Goal: Transaction & Acquisition: Download file/media

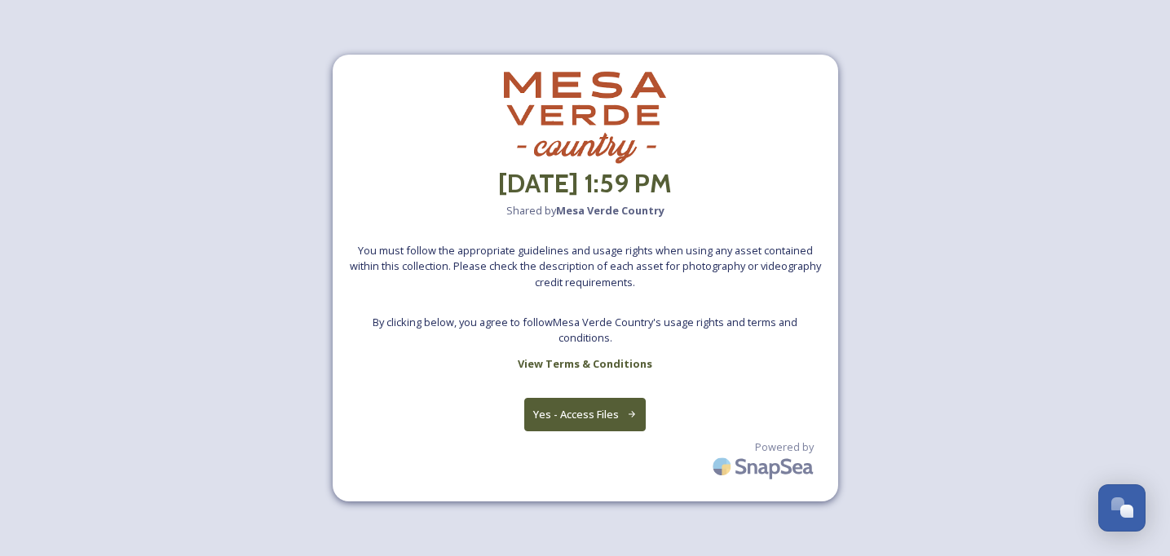
click at [573, 407] on button "Yes - Access Files" at bounding box center [585, 414] width 122 height 33
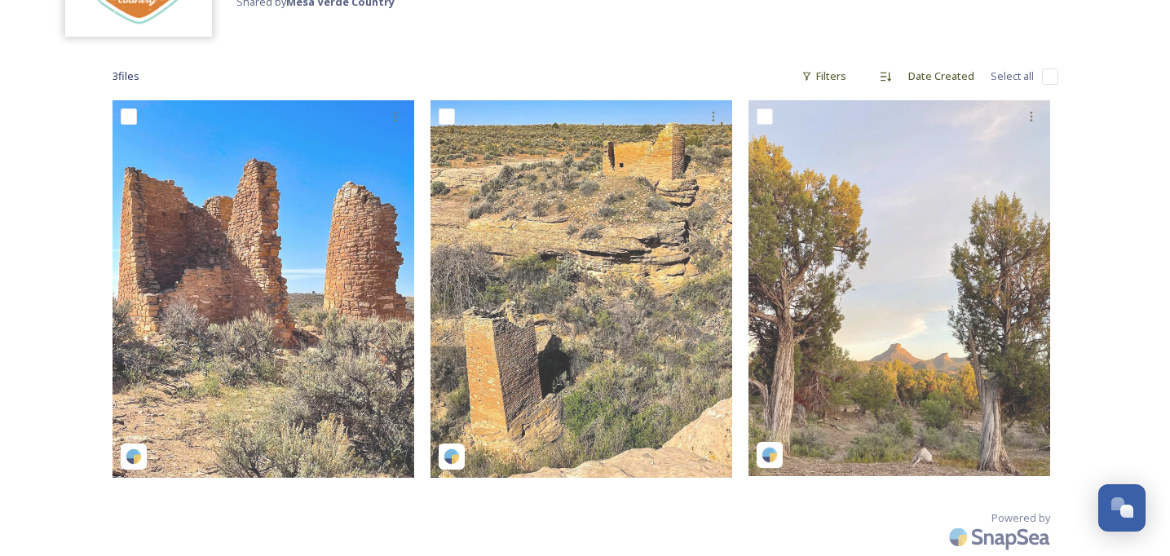
scroll to position [187, 0]
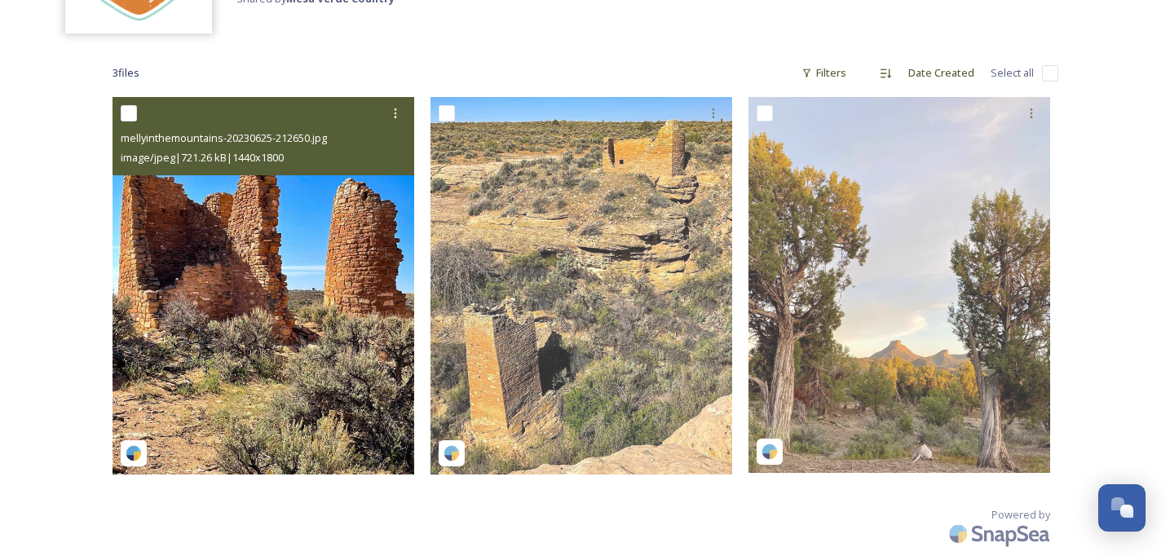
click at [124, 111] on input "checkbox" at bounding box center [129, 113] width 16 height 16
checkbox input "true"
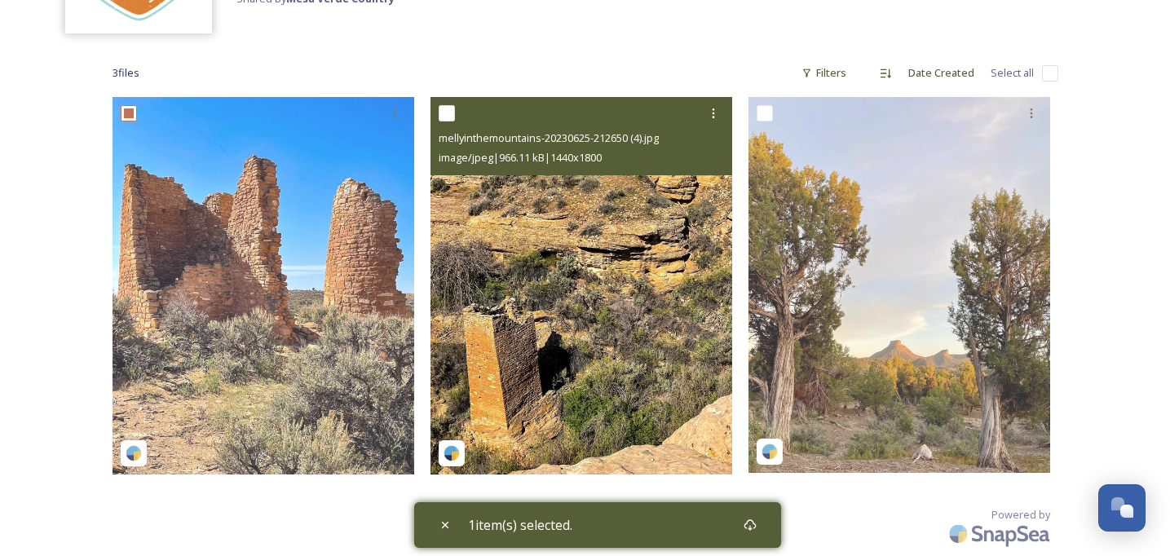
click at [447, 109] on input "checkbox" at bounding box center [447, 113] width 16 height 16
checkbox input "true"
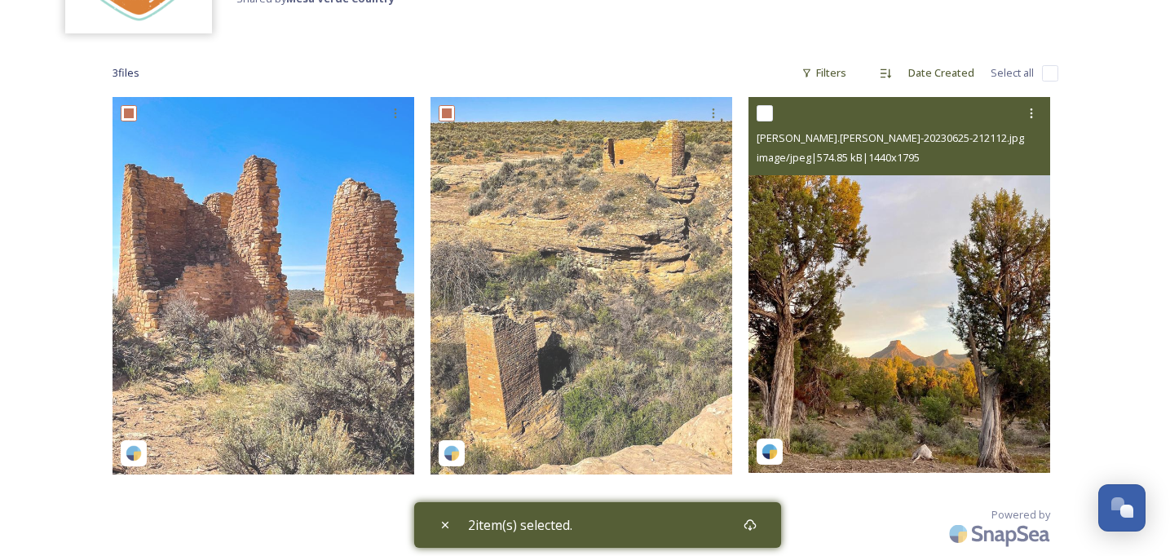
click at [762, 116] on input "checkbox" at bounding box center [765, 113] width 16 height 16
checkbox input "true"
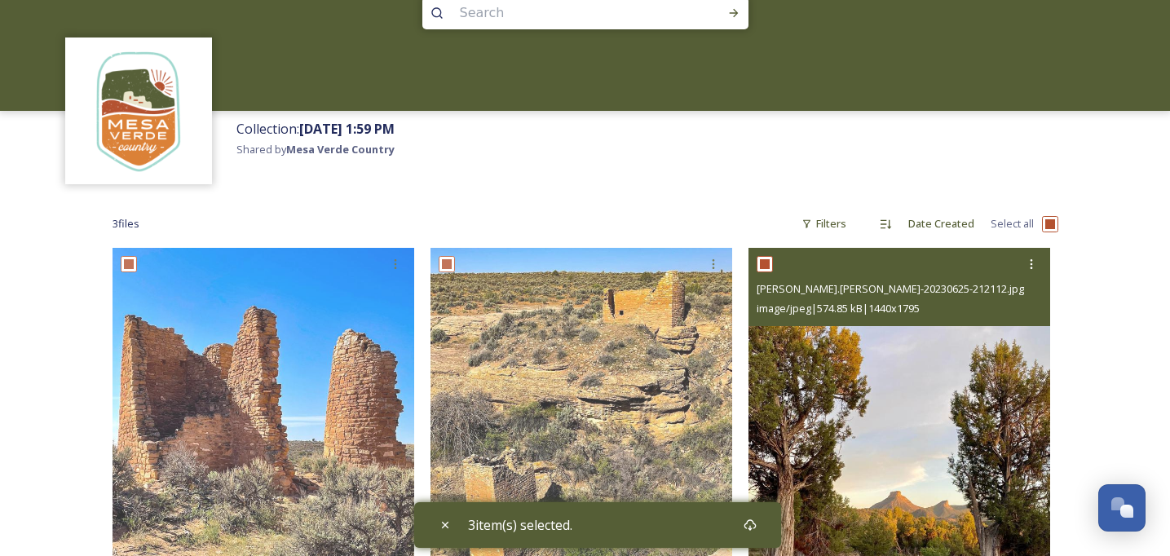
scroll to position [0, 0]
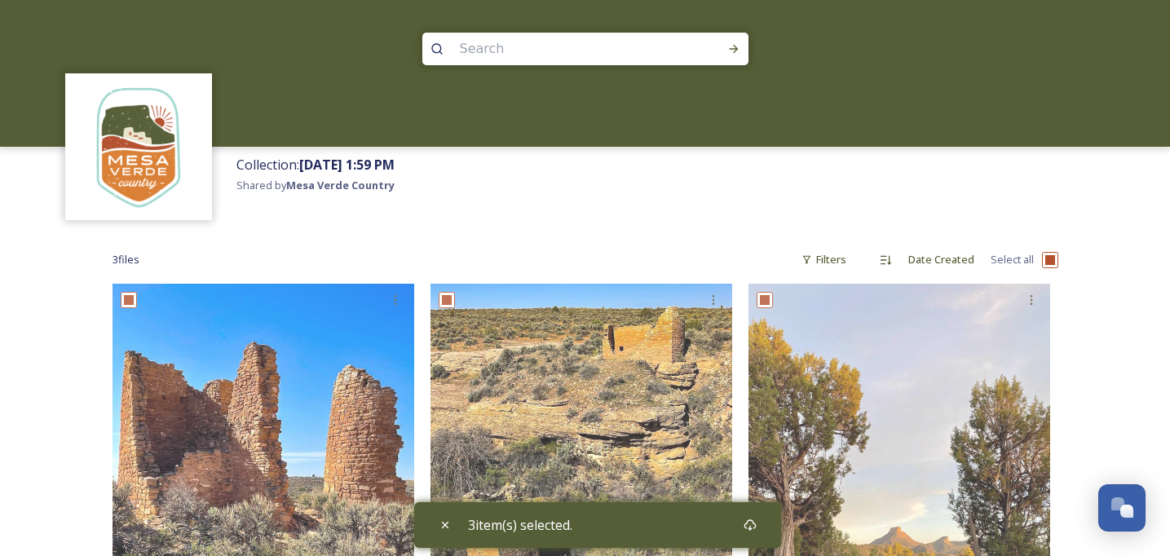
click at [1073, 311] on div "3 file s Filters Date Created Select all 3 item(s) selected. Powered by" at bounding box center [585, 492] width 979 height 529
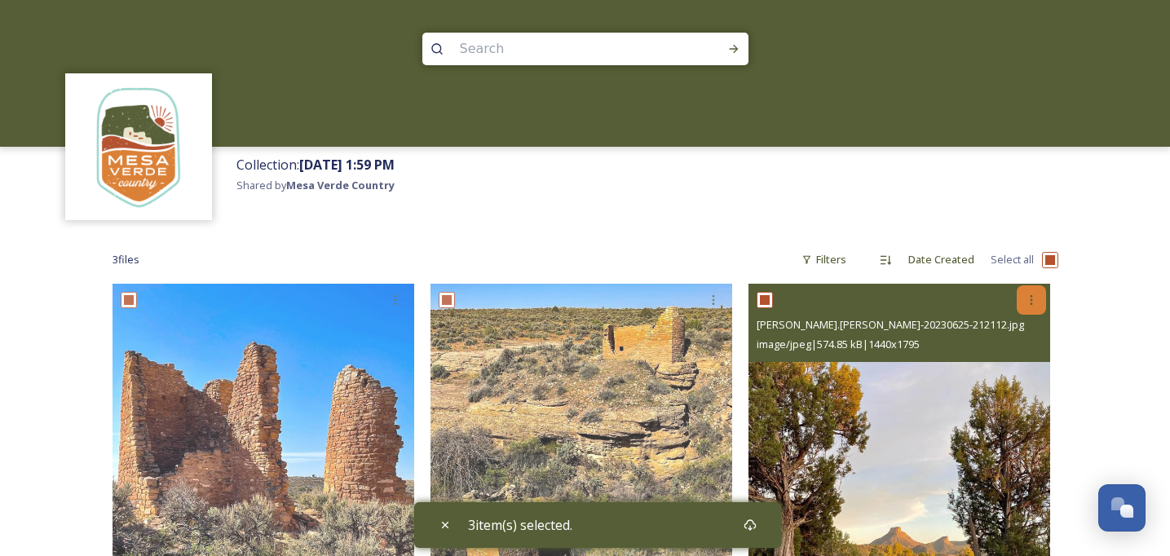
click at [1029, 299] on icon at bounding box center [1031, 300] width 13 height 13
click at [1012, 364] on span "Download" at bounding box center [1013, 367] width 50 height 15
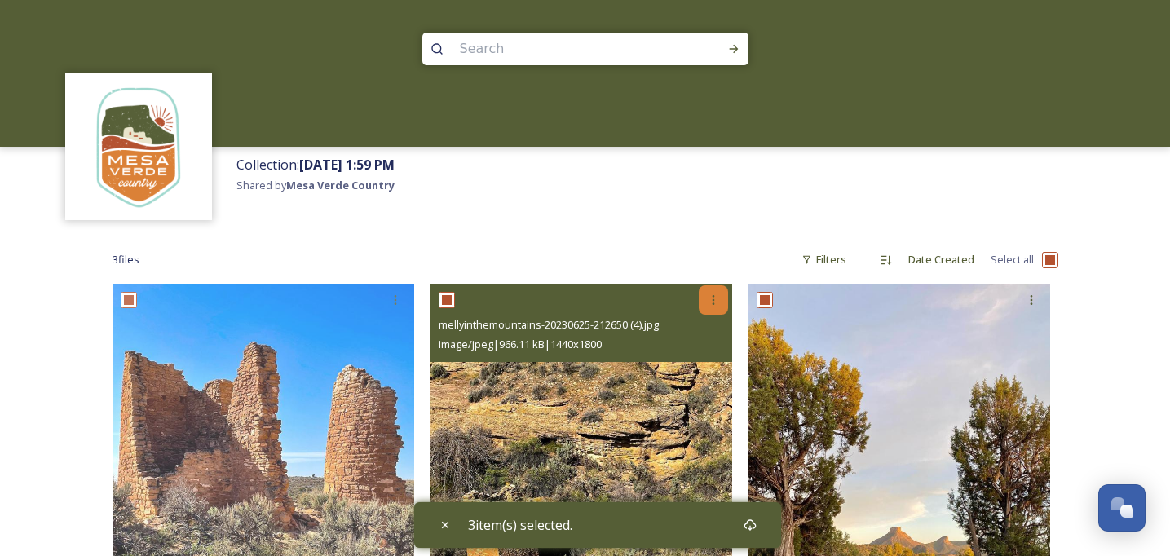
click at [707, 295] on icon at bounding box center [713, 300] width 13 height 13
click at [692, 374] on div "Download" at bounding box center [695, 368] width 66 height 32
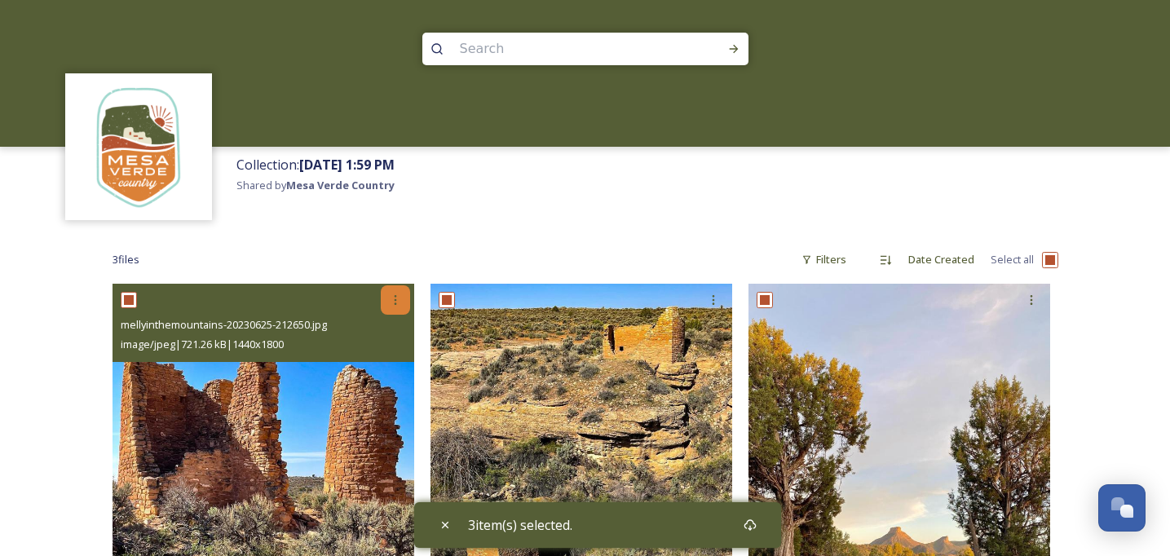
click at [398, 294] on icon at bounding box center [395, 300] width 13 height 13
click at [376, 374] on span "Download" at bounding box center [377, 367] width 50 height 15
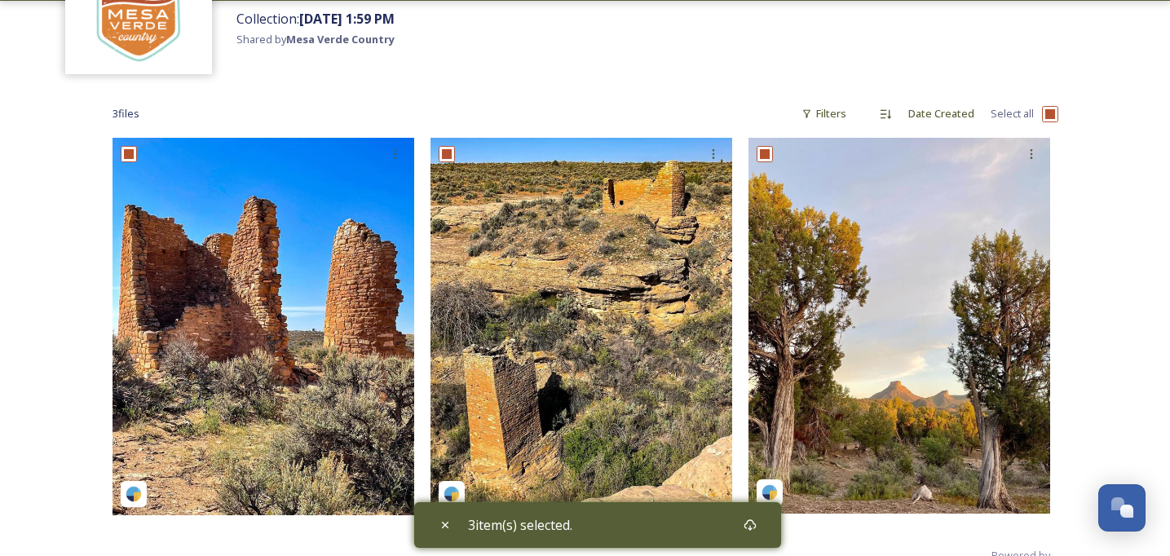
scroll to position [150, 0]
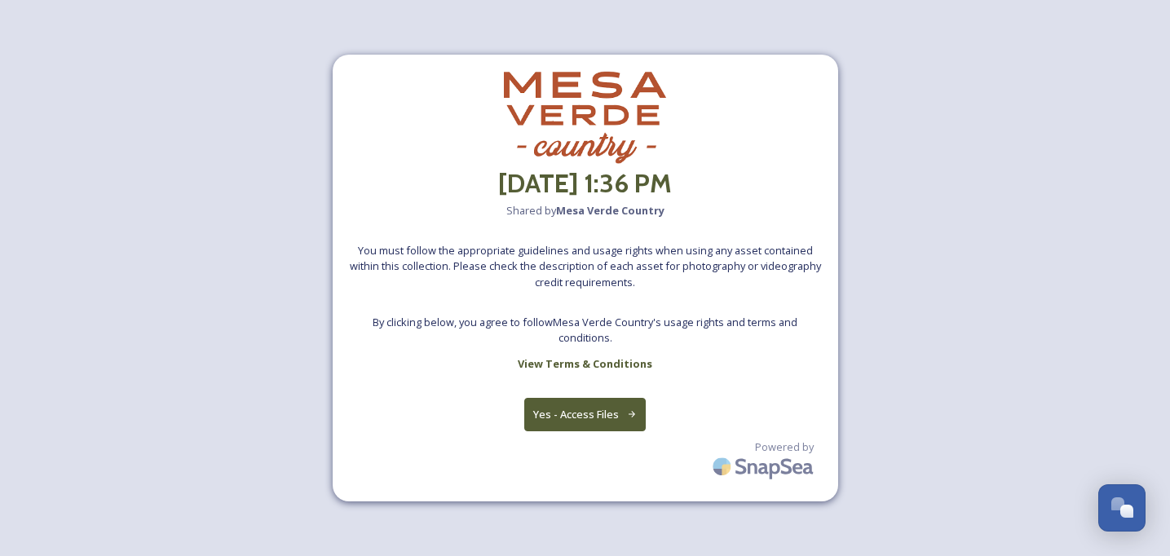
click at [601, 400] on button "Yes - Access Files" at bounding box center [585, 414] width 122 height 33
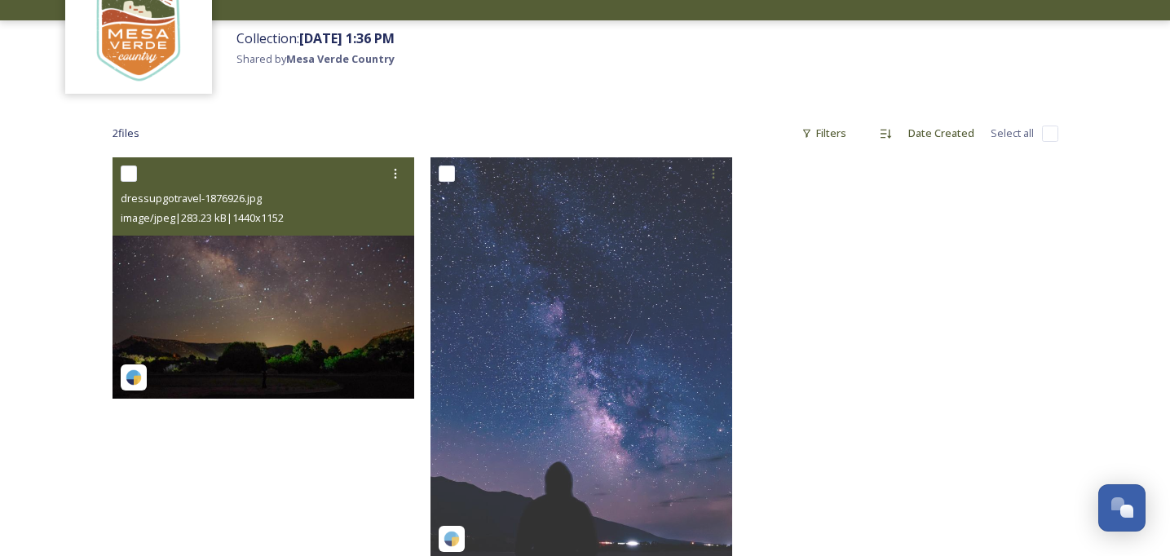
scroll to position [128, 0]
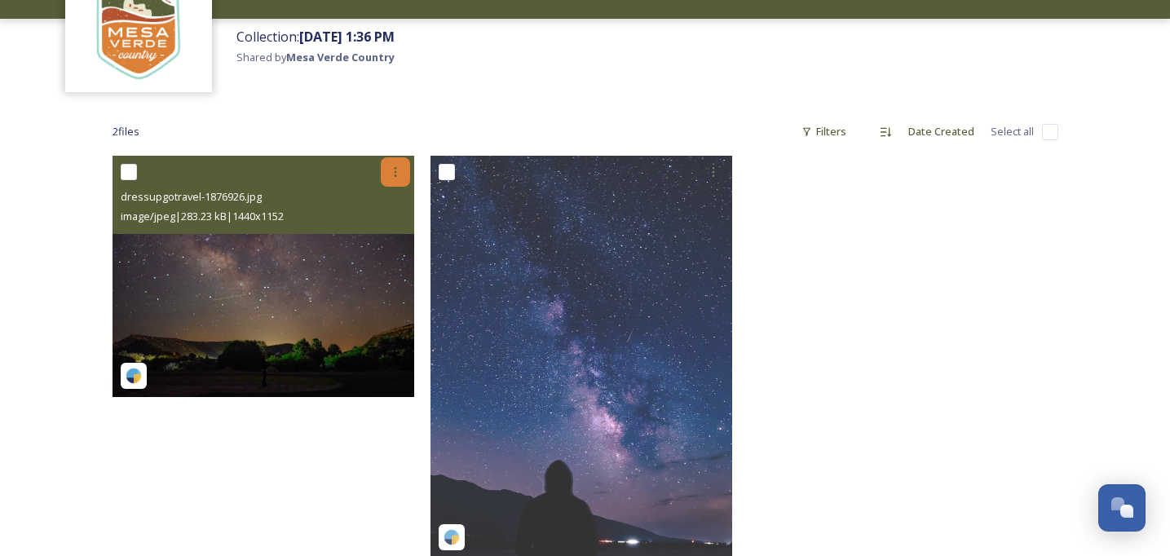
click at [393, 177] on icon at bounding box center [395, 172] width 13 height 13
click at [385, 237] on span "Download" at bounding box center [377, 239] width 50 height 15
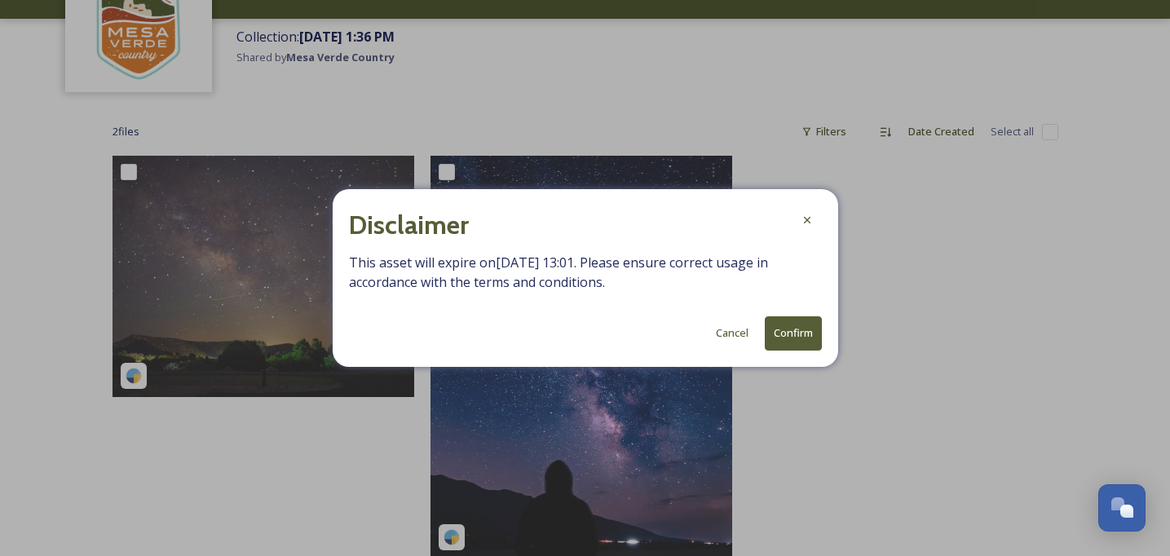
click at [787, 333] on button "Confirm" at bounding box center [793, 332] width 57 height 33
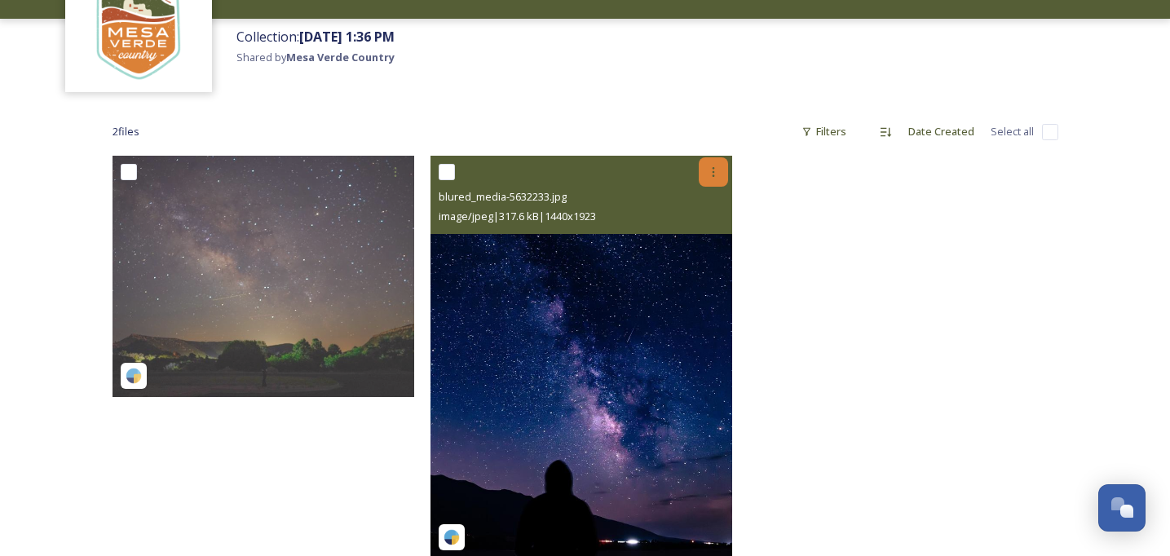
click at [713, 170] on icon at bounding box center [713, 172] width 13 height 13
click at [706, 235] on span "Download" at bounding box center [695, 239] width 50 height 15
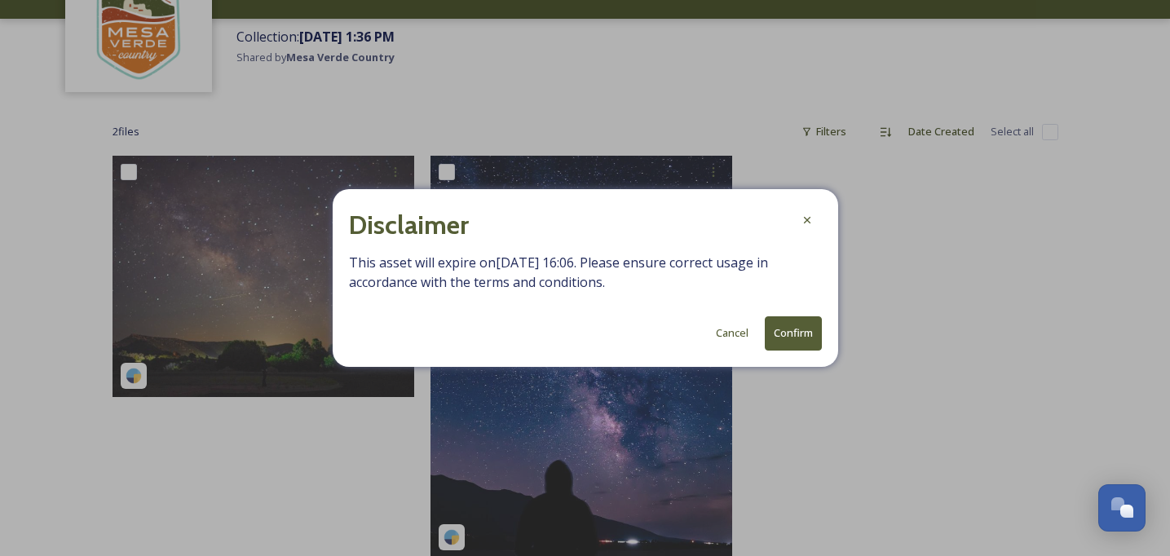
click at [781, 330] on button "Confirm" at bounding box center [793, 332] width 57 height 33
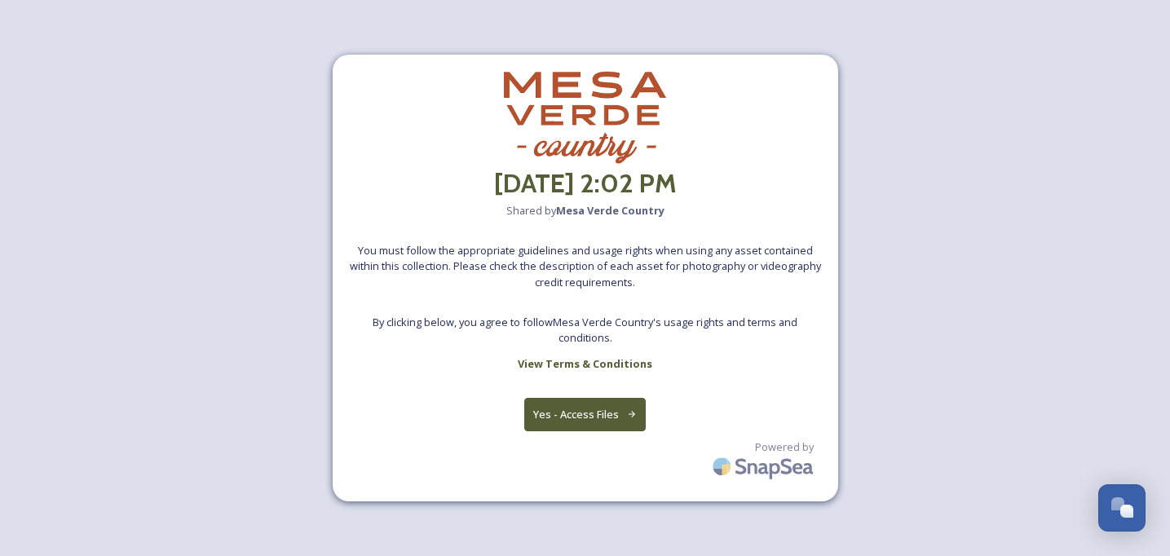
click at [595, 425] on button "Yes - Access Files" at bounding box center [585, 414] width 122 height 33
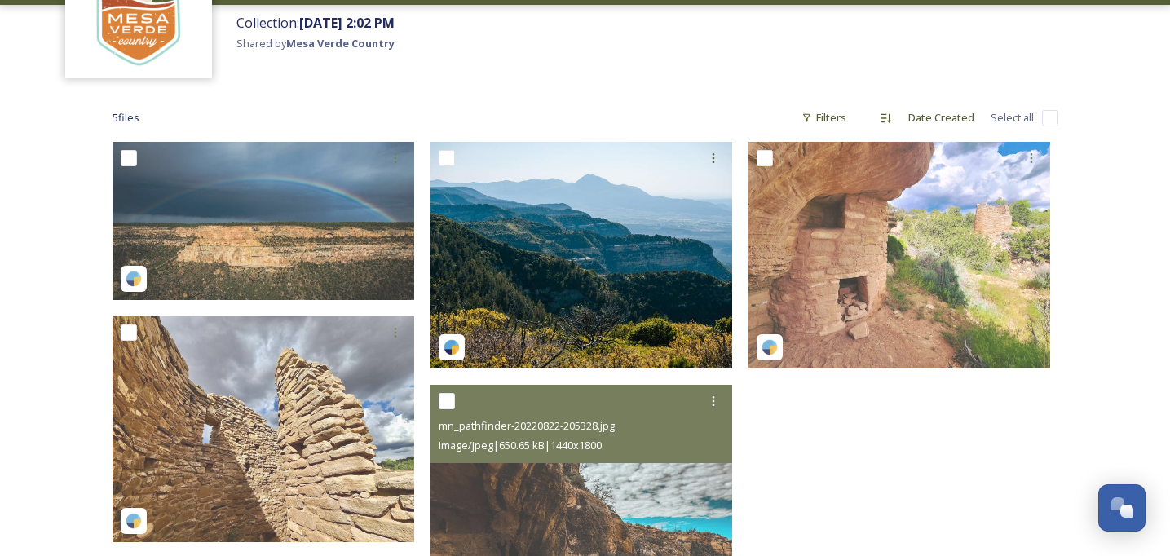
scroll to position [139, 0]
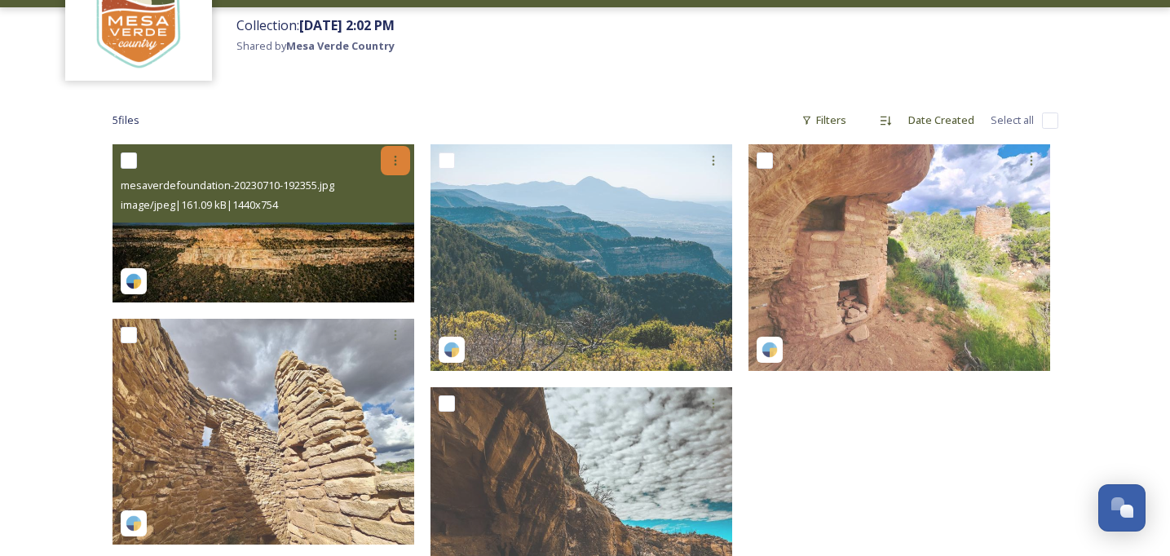
click at [390, 157] on icon at bounding box center [395, 160] width 13 height 13
click at [387, 229] on span "Download" at bounding box center [377, 227] width 50 height 15
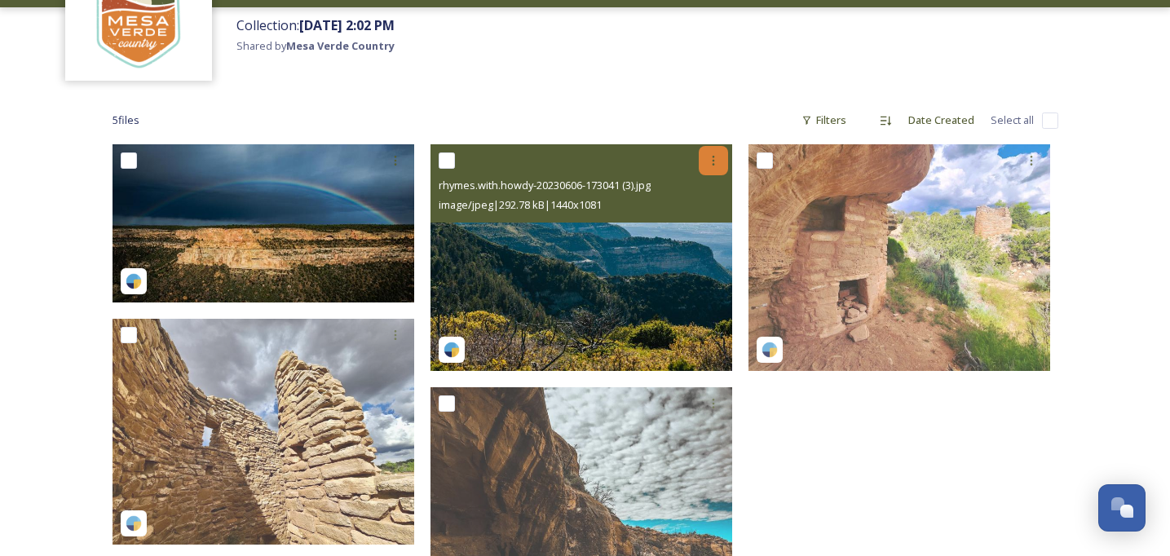
click at [717, 155] on icon at bounding box center [713, 160] width 13 height 13
click at [700, 220] on span "Download" at bounding box center [695, 227] width 50 height 15
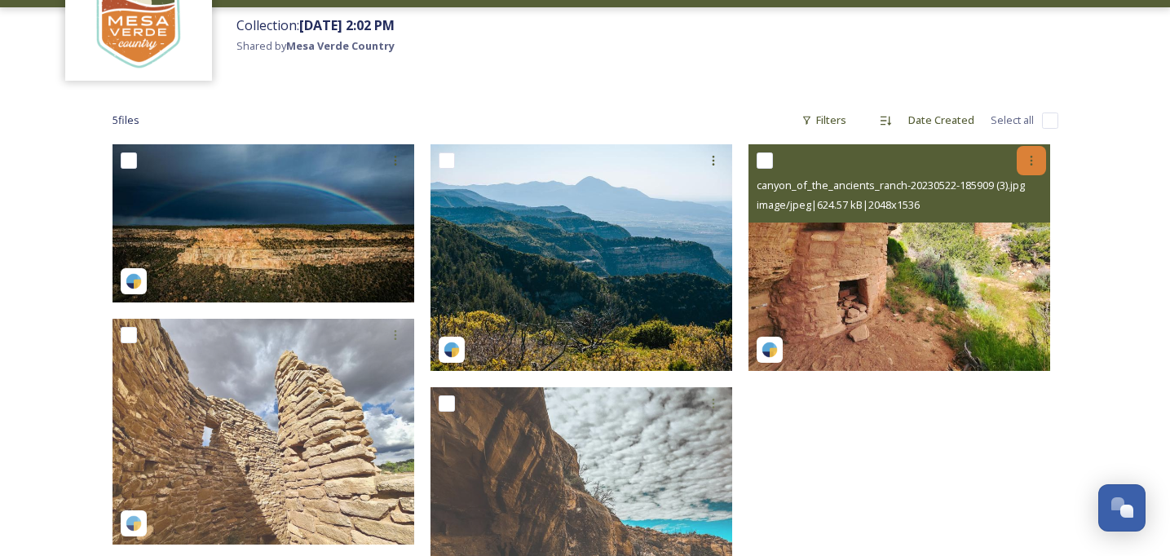
click at [1032, 157] on icon at bounding box center [1031, 161] width 2 height 10
click at [1002, 224] on span "Download" at bounding box center [1013, 227] width 50 height 15
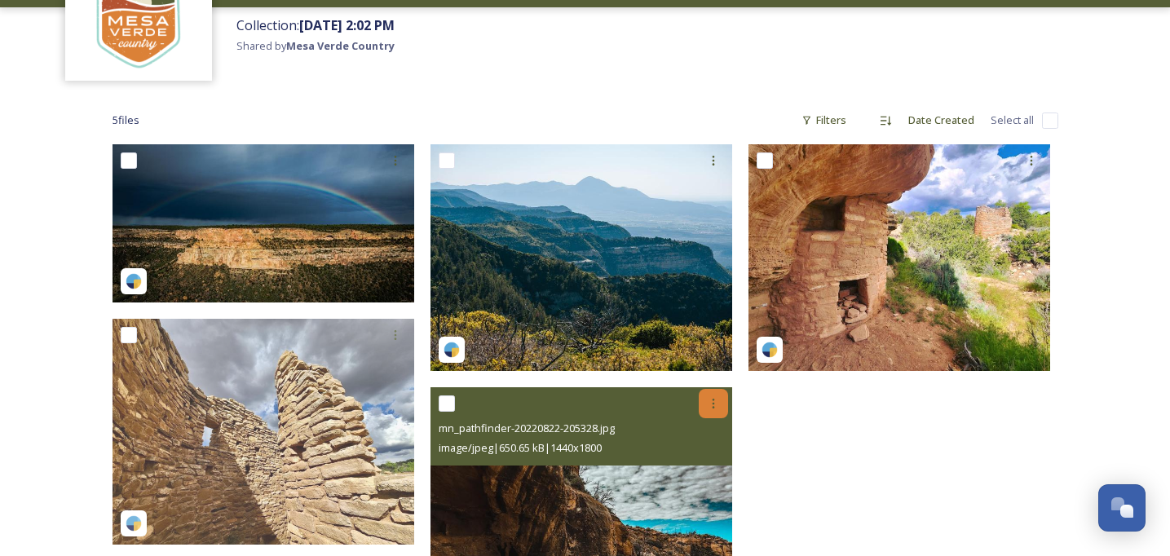
click at [710, 410] on div at bounding box center [713, 403] width 29 height 29
click at [686, 471] on span "Download" at bounding box center [695, 470] width 50 height 15
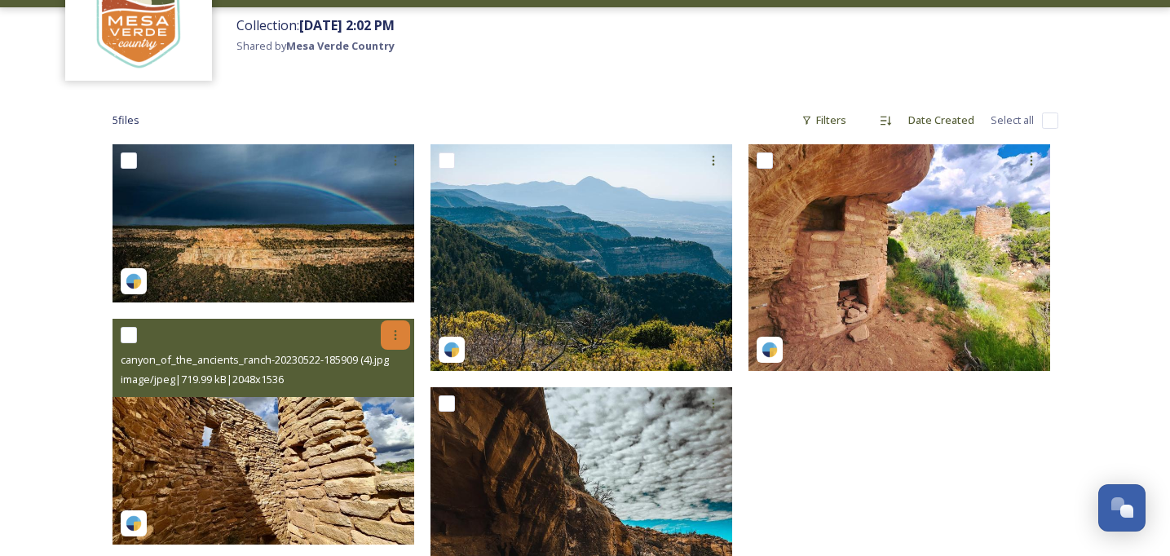
click at [396, 338] on icon at bounding box center [395, 335] width 2 height 10
click at [377, 400] on span "Download" at bounding box center [377, 402] width 50 height 15
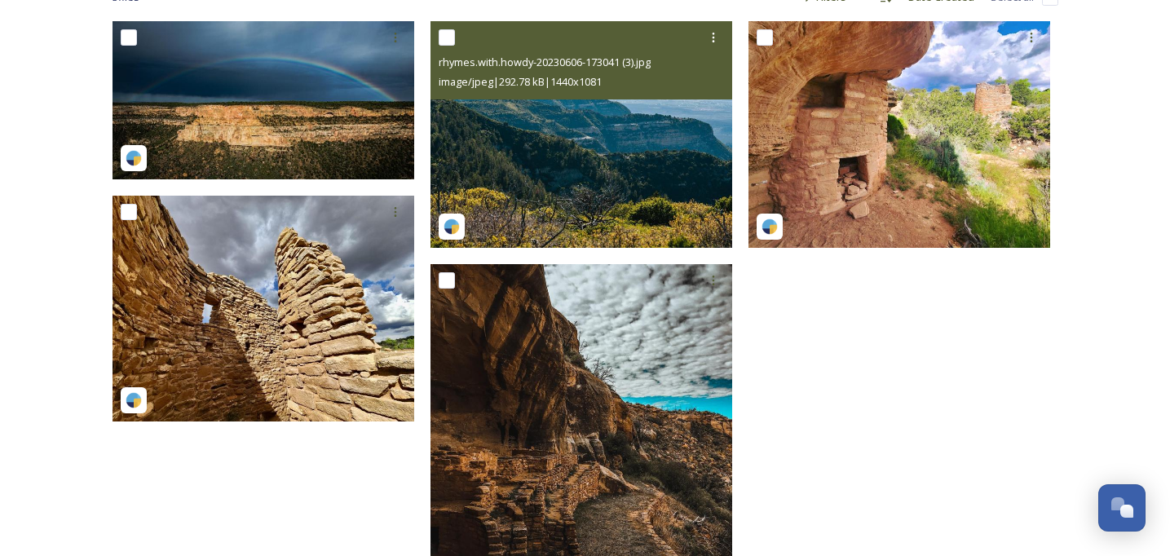
scroll to position [263, 0]
